Goal: Submit feedback/report problem

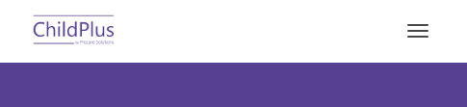
select select "MEDIUM"
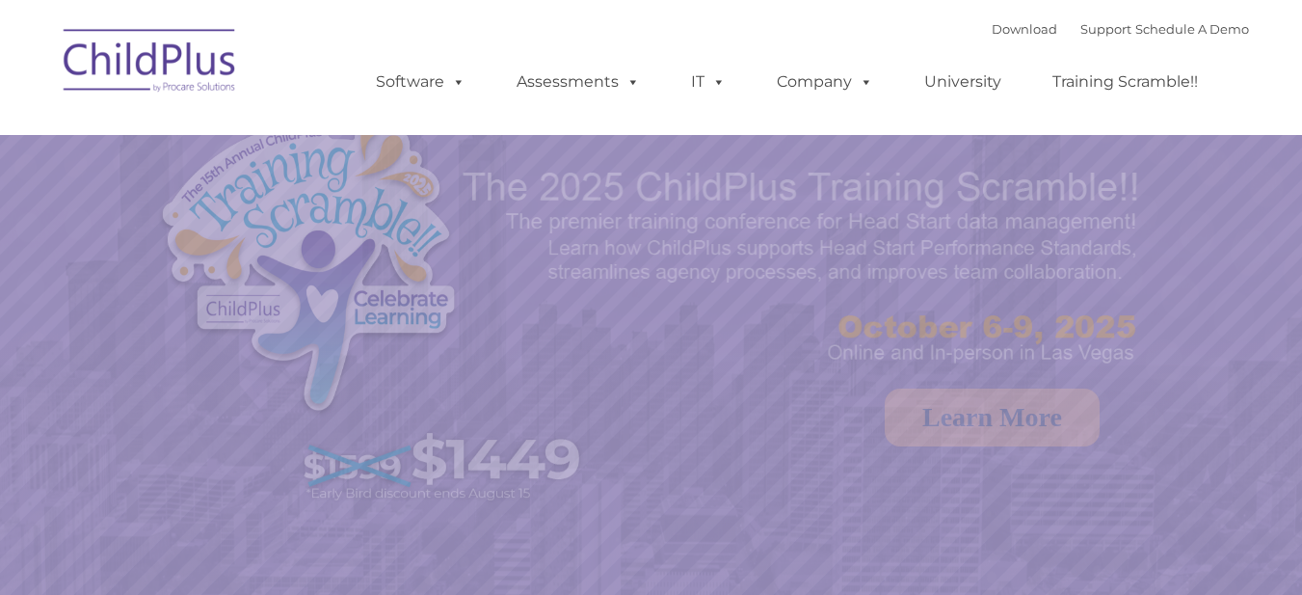
select select "MEDIUM"
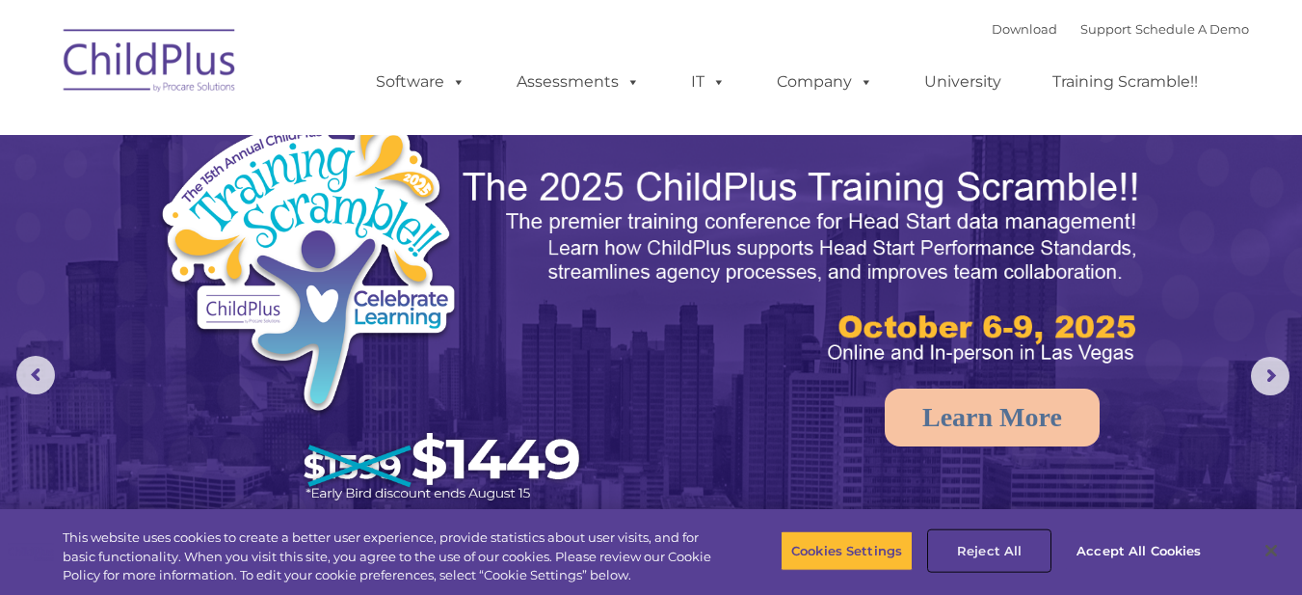
click at [992, 543] on button "Reject All" at bounding box center [989, 550] width 120 height 40
